Goal: Task Accomplishment & Management: Use online tool/utility

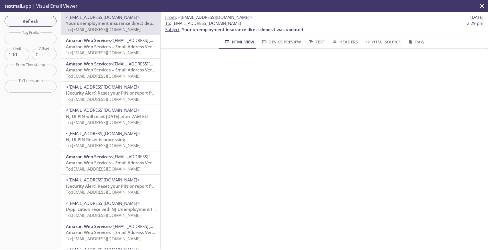
scroll to position [79, 0]
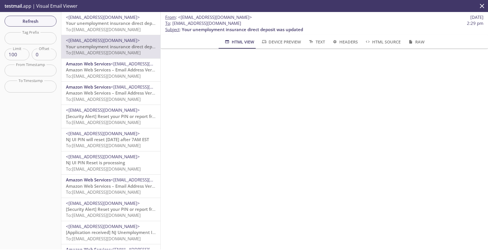
scroll to position [90, 0]
click at [97, 27] on span "To: njui.680010008@inbox.testmail.app" at bounding box center [103, 30] width 75 height 6
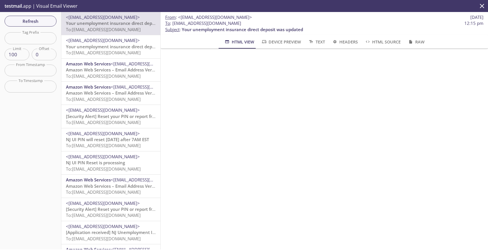
scroll to position [489, 0]
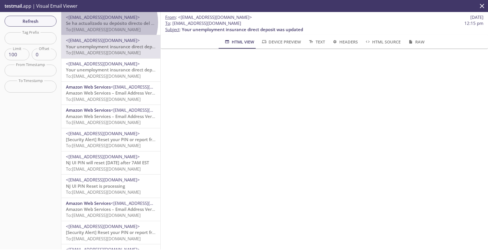
click at [109, 22] on span "Se ha actualizado su depósito directo del seguro de desempleo" at bounding box center [130, 23] width 129 height 6
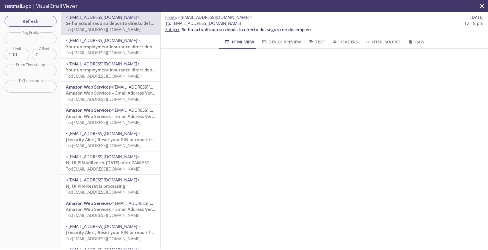
scroll to position [489, 0]
